Goal: Find specific fact: Find specific page/section

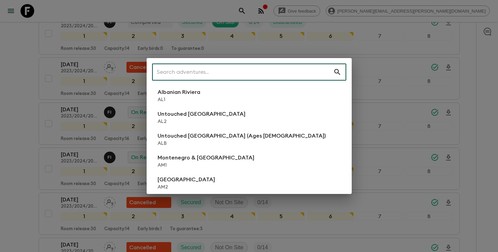
click at [250, 74] on input "text" at bounding box center [242, 72] width 181 height 19
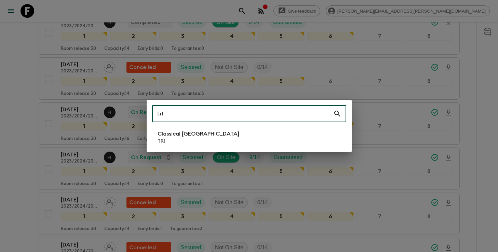
type input "tr1"
click at [195, 140] on p "TR1" at bounding box center [199, 141] width 82 height 7
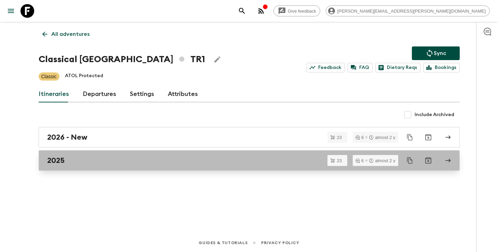
click at [189, 159] on div "2025" at bounding box center [242, 160] width 391 height 9
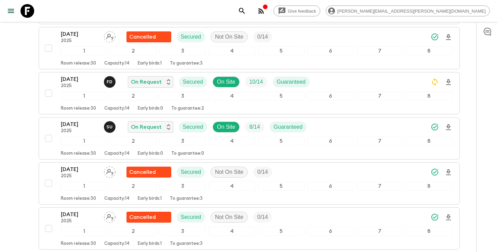
scroll to position [922, 0]
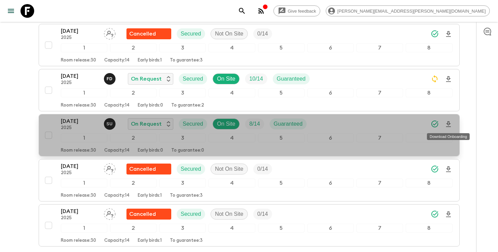
click at [447, 128] on icon "Download Onboarding" at bounding box center [449, 124] width 8 height 8
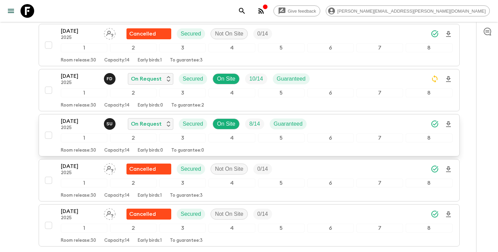
click at [324, 120] on div "[DATE] 2025 S U On Request Secured On Site 8 / 14 Guaranteed" at bounding box center [257, 124] width 392 height 14
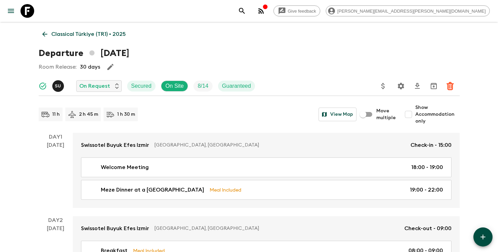
click at [403, 88] on icon "Settings" at bounding box center [401, 86] width 6 height 6
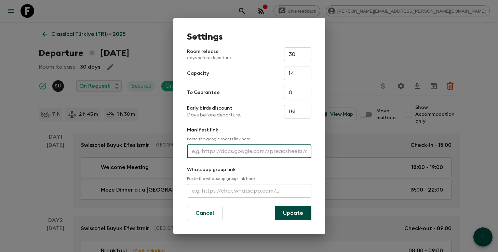
click at [248, 154] on input "text" at bounding box center [249, 152] width 125 height 14
paste input "[URL][DOMAIN_NAME]"
type input "[URL][DOMAIN_NAME]"
click at [288, 212] on button "Update" at bounding box center [293, 213] width 37 height 14
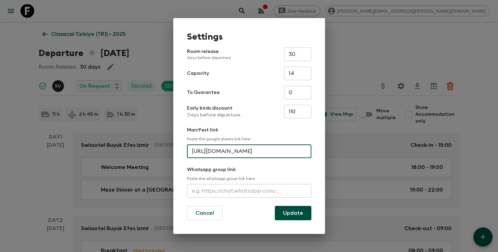
scroll to position [0, 0]
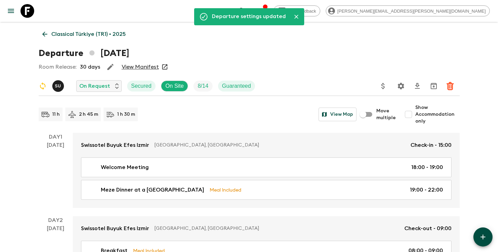
click at [249, 9] on button "search adventures" at bounding box center [242, 11] width 14 height 14
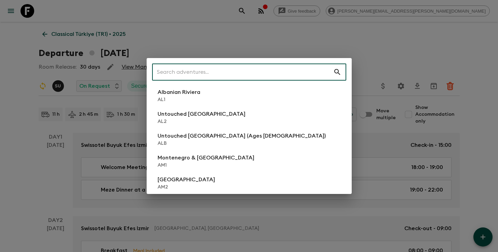
click at [228, 77] on input "text" at bounding box center [242, 72] width 181 height 19
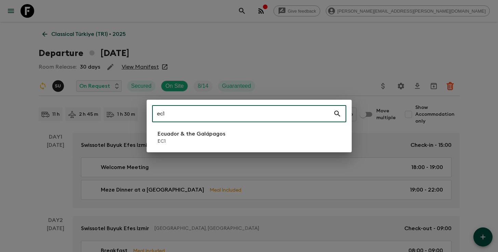
type input "ec1"
click at [187, 134] on p "Ecuador & the Galápagos" at bounding box center [192, 134] width 68 height 8
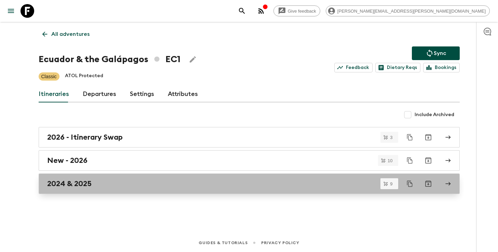
click at [181, 184] on div "2024 & 2025" at bounding box center [242, 184] width 391 height 9
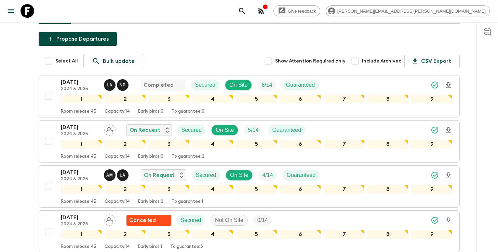
scroll to position [60, 0]
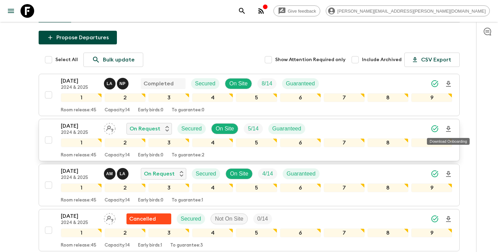
click at [449, 129] on icon "Download Onboarding" at bounding box center [448, 129] width 5 height 6
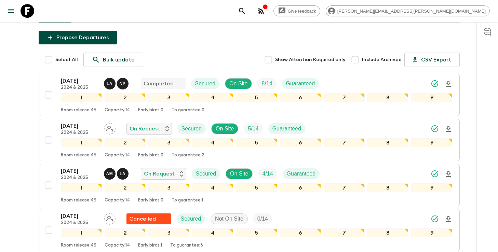
click at [246, 8] on icon "search adventures" at bounding box center [242, 11] width 8 height 8
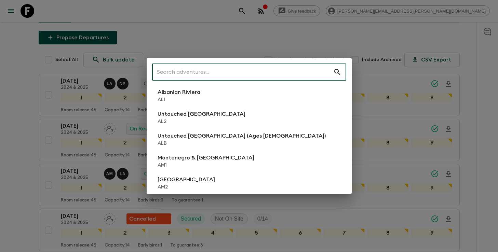
click at [276, 74] on input "text" at bounding box center [242, 72] width 181 height 19
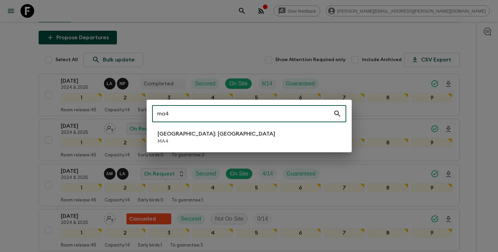
type input "ma4"
click at [247, 136] on li "[GEOGRAPHIC_DATA]: [GEOGRAPHIC_DATA] MA4" at bounding box center [249, 137] width 194 height 19
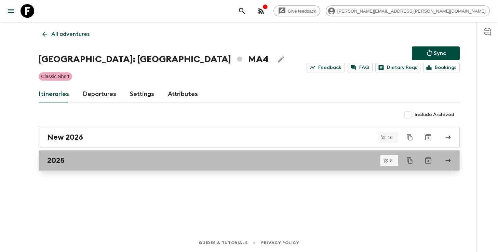
click at [209, 156] on link "2025" at bounding box center [249, 161] width 421 height 21
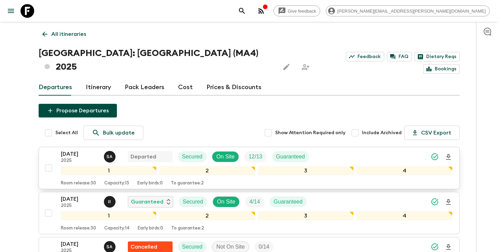
click at [447, 153] on icon "Download Onboarding" at bounding box center [449, 157] width 8 height 8
click at [245, 12] on icon "search adventures" at bounding box center [242, 11] width 6 height 6
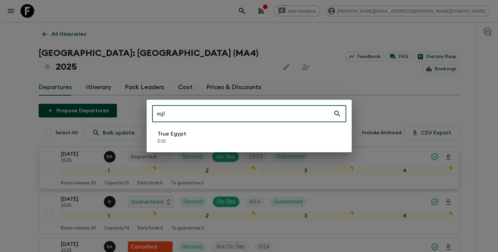
type input "eg1"
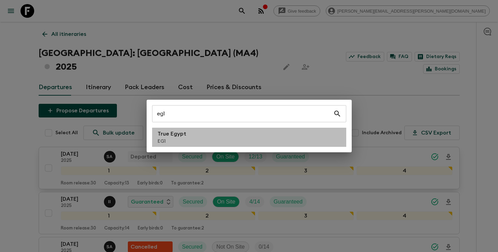
click at [258, 138] on li "True Egypt EG1" at bounding box center [249, 137] width 194 height 19
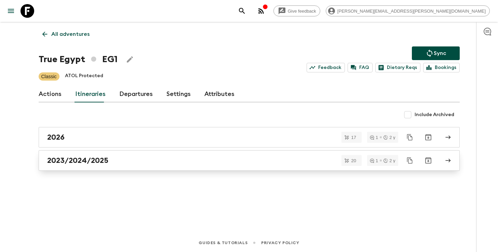
click at [228, 164] on div "2023/2024/2025" at bounding box center [242, 160] width 391 height 9
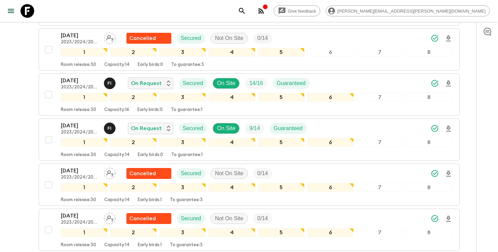
scroll to position [424, 0]
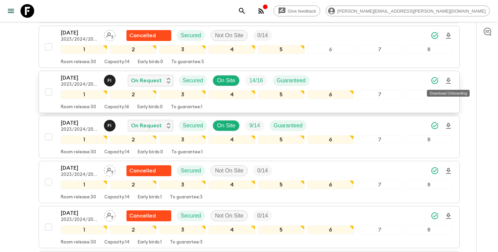
click at [449, 81] on icon "Download Onboarding" at bounding box center [448, 81] width 5 height 6
click at [246, 13] on icon "search adventures" at bounding box center [242, 11] width 8 height 8
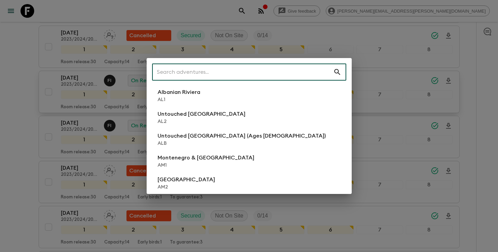
click at [286, 68] on input "text" at bounding box center [242, 72] width 181 height 19
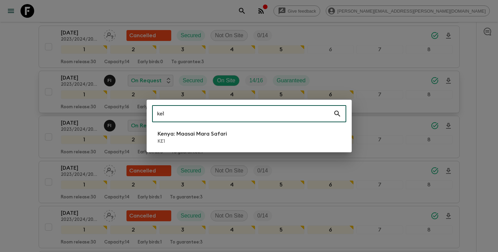
type input "ke1"
click at [226, 132] on p "Kenya: Maasai Mara Safari" at bounding box center [192, 134] width 69 height 8
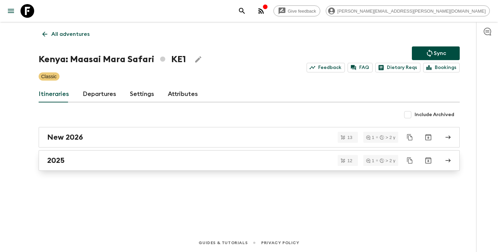
click at [209, 155] on link "2025" at bounding box center [249, 161] width 421 height 21
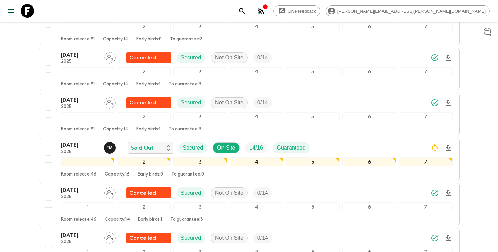
scroll to position [212, 0]
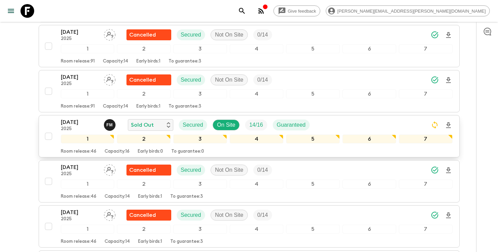
click at [450, 121] on icon "Download Onboarding" at bounding box center [449, 125] width 8 height 8
click at [246, 11] on icon "search adventures" at bounding box center [242, 11] width 8 height 8
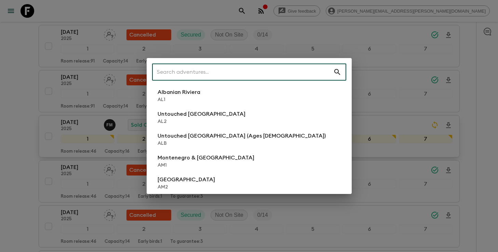
click at [276, 75] on input "text" at bounding box center [242, 72] width 181 height 19
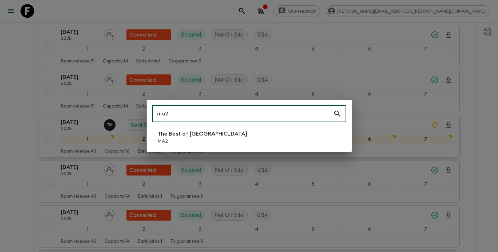
type input "ma2"
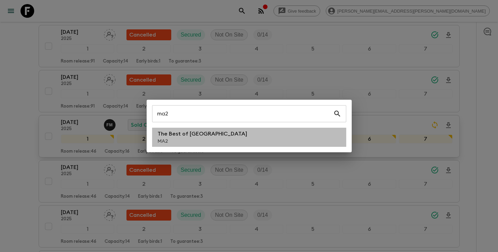
click at [209, 133] on p "The Best of [GEOGRAPHIC_DATA]" at bounding box center [203, 134] width 90 height 8
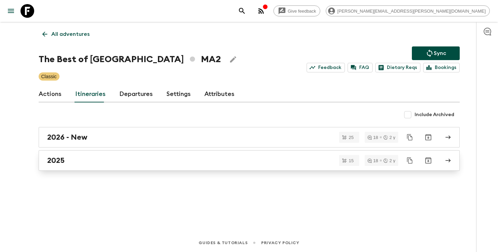
click at [134, 164] on div "2025" at bounding box center [242, 160] width 391 height 9
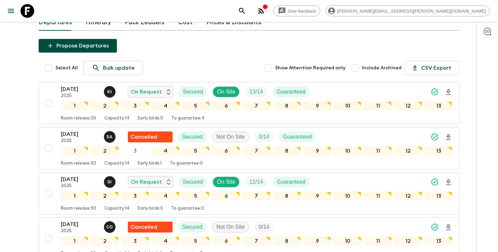
scroll to position [52, 0]
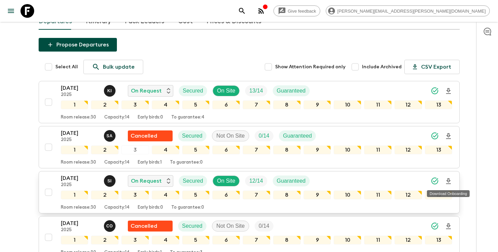
click at [449, 182] on icon "Download Onboarding" at bounding box center [448, 182] width 5 height 6
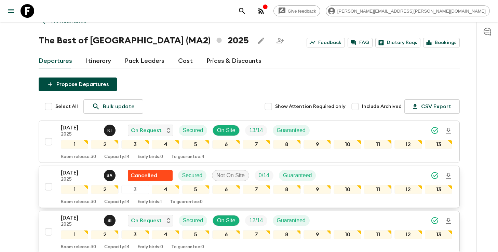
scroll to position [0, 0]
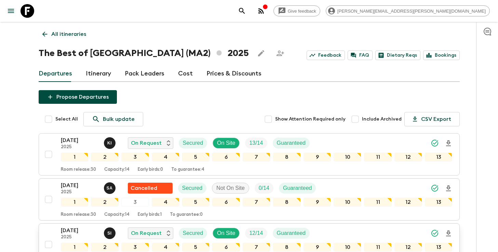
click at [245, 12] on icon "search adventures" at bounding box center [242, 11] width 6 height 6
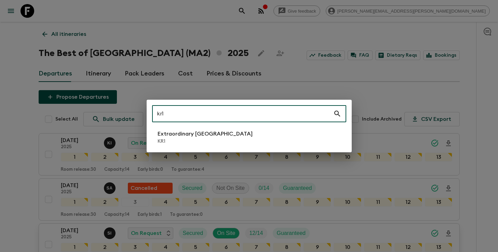
type input "kr1"
click at [208, 136] on p "Extraordinary [GEOGRAPHIC_DATA]" at bounding box center [205, 134] width 95 height 8
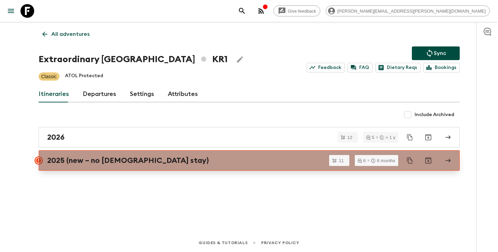
click at [65, 161] on h2 "2025 (new – no [DEMOGRAPHIC_DATA] stay)" at bounding box center [128, 160] width 162 height 9
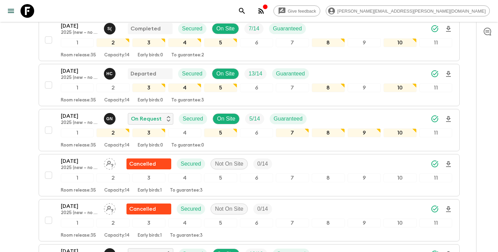
scroll to position [129, 0]
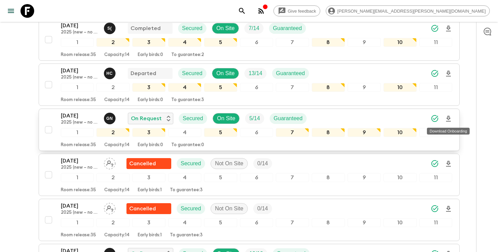
click at [448, 119] on icon "Download Onboarding" at bounding box center [448, 119] width 5 height 6
click at [246, 13] on icon "search adventures" at bounding box center [242, 11] width 8 height 8
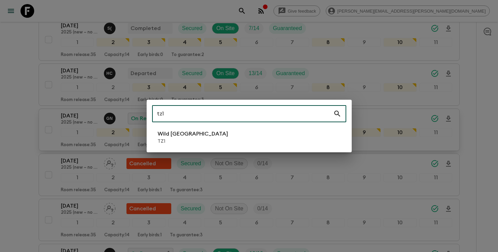
type input "tz1"
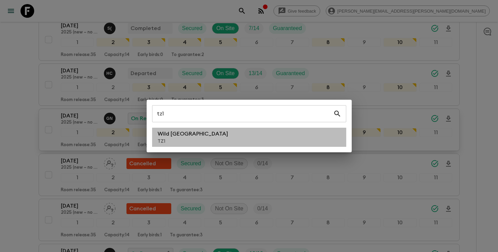
click at [201, 138] on li "Wild Tanzania TZ1" at bounding box center [249, 137] width 194 height 19
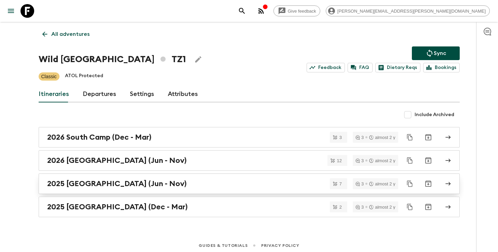
click at [154, 188] on link "2025 [GEOGRAPHIC_DATA] (Jun - Nov)" at bounding box center [249, 184] width 421 height 21
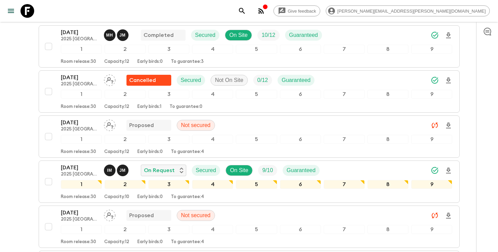
scroll to position [123, 0]
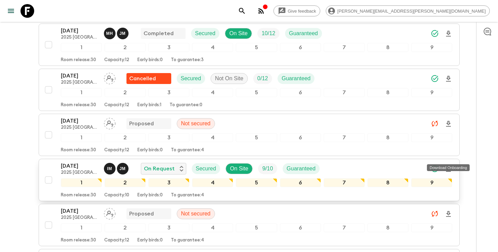
click at [447, 165] on icon "Download Onboarding" at bounding box center [449, 169] width 8 height 8
click at [246, 10] on icon "search adventures" at bounding box center [242, 11] width 8 height 8
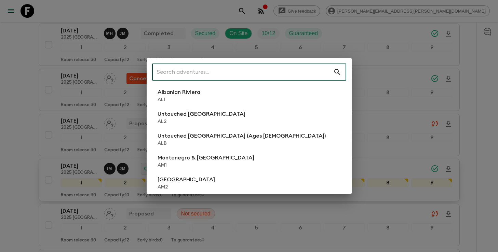
click at [284, 74] on input "text" at bounding box center [242, 72] width 181 height 19
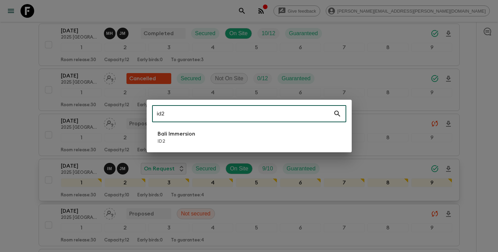
type input "id2"
click at [239, 142] on li "Bali Immersion ID2" at bounding box center [249, 137] width 194 height 19
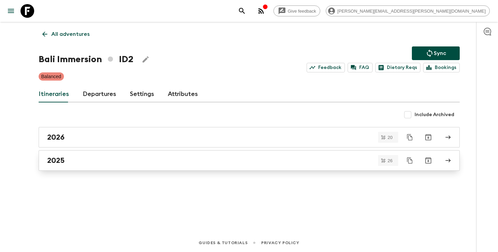
click at [226, 158] on div "2025" at bounding box center [242, 160] width 391 height 9
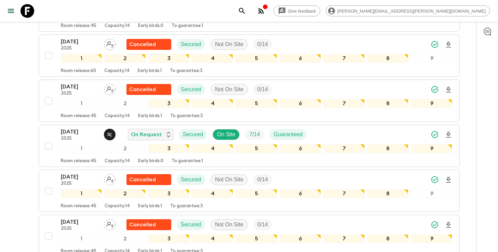
scroll to position [416, 0]
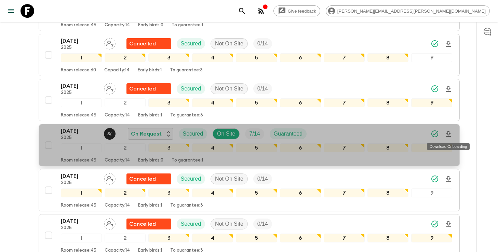
click at [448, 135] on icon "Download Onboarding" at bounding box center [448, 134] width 5 height 6
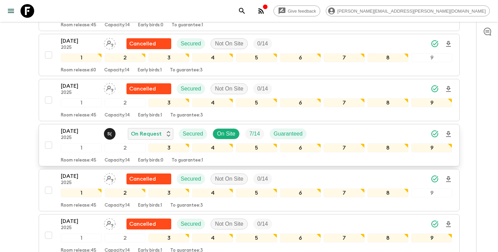
click at [249, 15] on button "search adventures" at bounding box center [242, 11] width 14 height 14
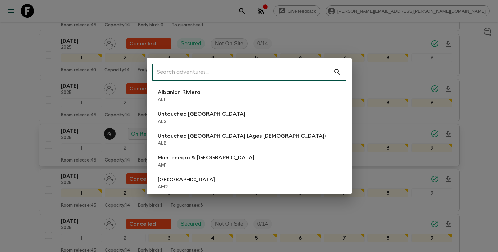
click at [254, 73] on input "text" at bounding box center [242, 72] width 181 height 19
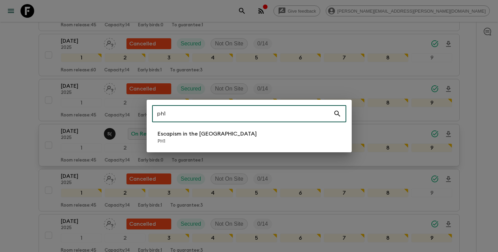
type input "ph1"
click at [245, 134] on li "Escapism in the [GEOGRAPHIC_DATA] PH1" at bounding box center [249, 137] width 194 height 19
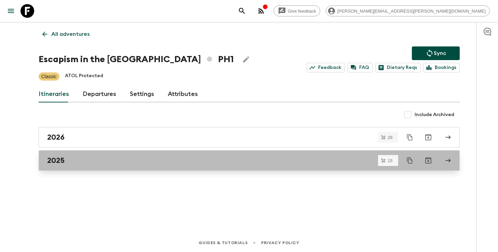
click at [173, 156] on link "2025" at bounding box center [249, 161] width 421 height 21
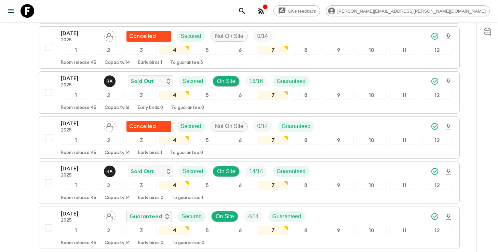
scroll to position [136, 0]
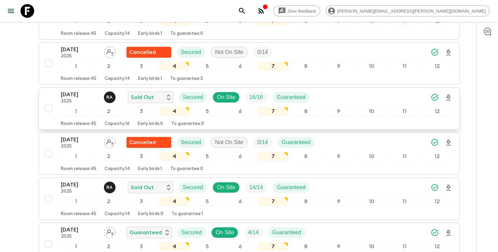
click at [382, 96] on div "[DATE] 2025 R A Sold Out Secured On Site 16 / 16 Guaranteed" at bounding box center [257, 98] width 392 height 14
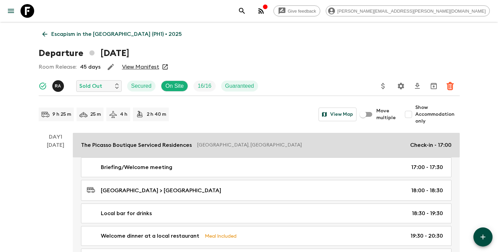
click at [129, 144] on p "The Picasso Boutique Serviced Residences" at bounding box center [136, 145] width 111 height 8
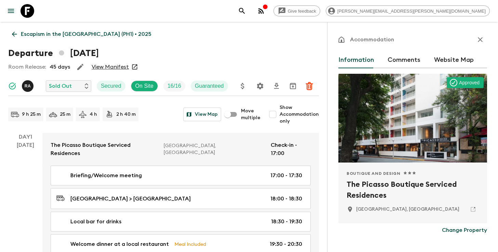
click at [370, 192] on h2 "The Picasso Boutique Serviced Residences" at bounding box center [413, 190] width 132 height 22
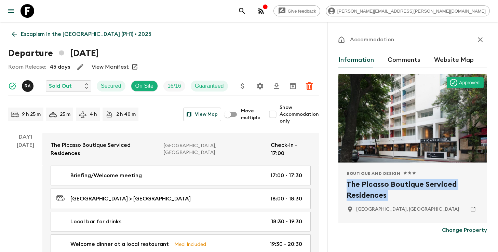
click at [370, 192] on h2 "The Picasso Boutique Serviced Residences" at bounding box center [413, 190] width 132 height 22
copy div "The Picasso Boutique Serviced Residences"
